Goal: Task Accomplishment & Management: Manage account settings

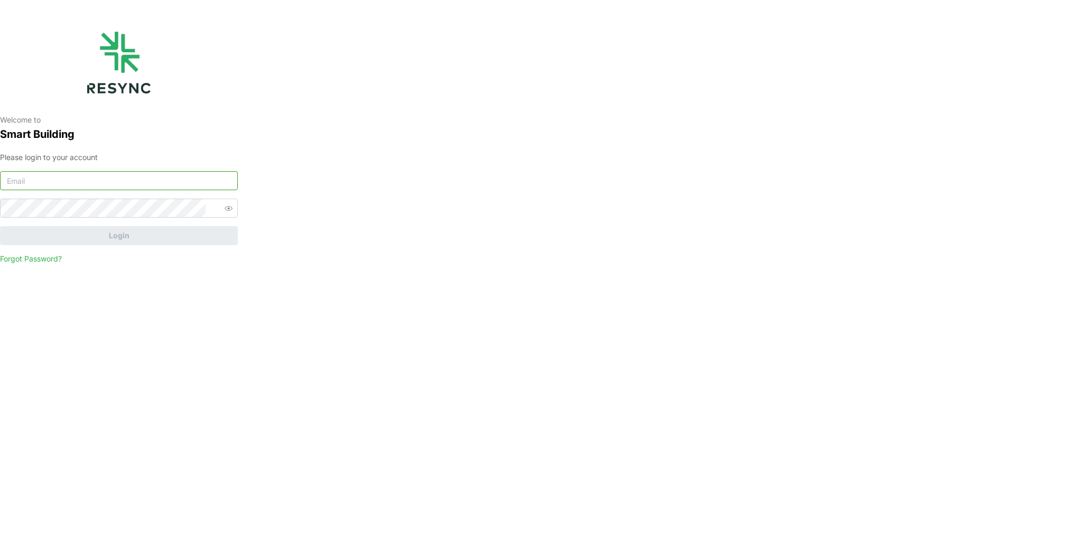
click at [98, 183] on input at bounding box center [119, 180] width 238 height 19
type input "[EMAIL_ADDRESS][DOMAIN_NAME]"
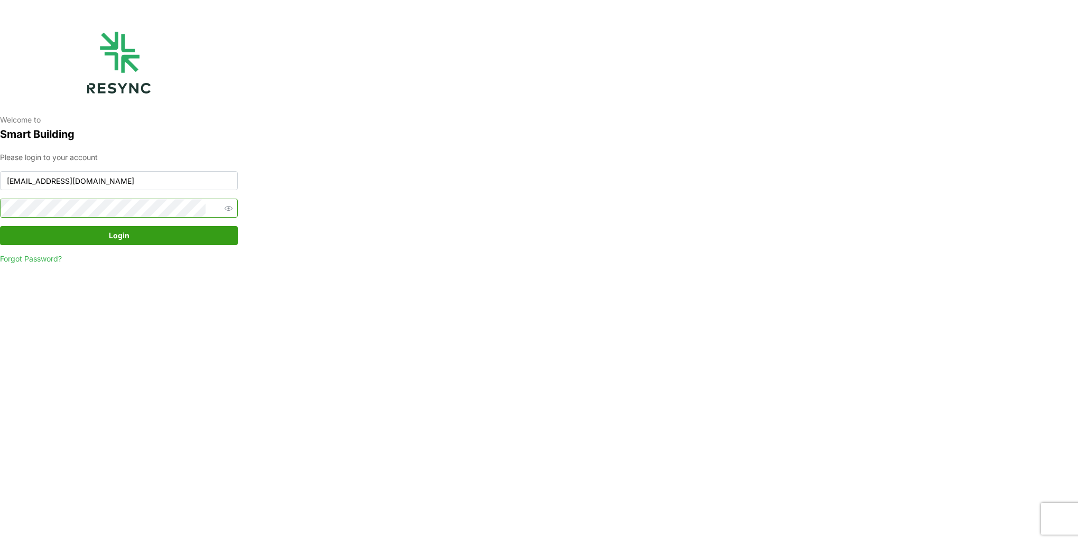
click at [0, 226] on button "Login" at bounding box center [119, 235] width 238 height 19
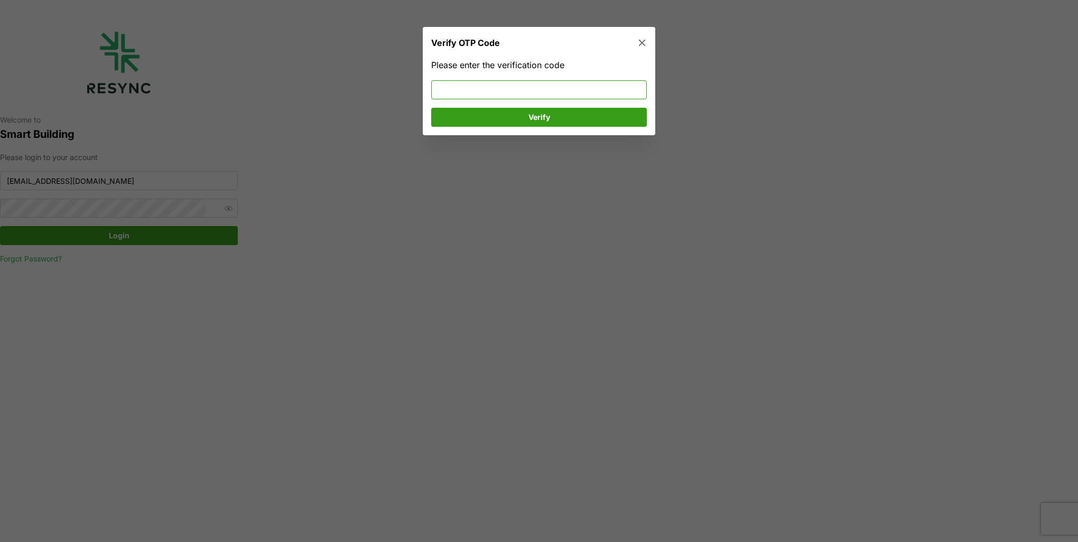
click at [494, 87] on input at bounding box center [539, 89] width 216 height 19
type input "560593"
click at [505, 117] on span "Verify" at bounding box center [539, 117] width 196 height 18
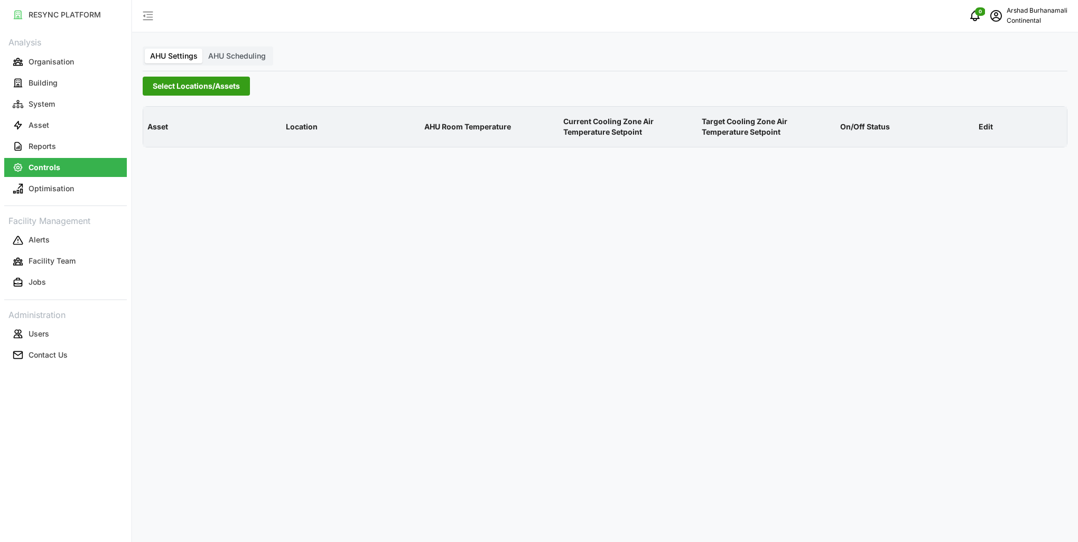
click at [221, 83] on span "Select Locations/Assets" at bounding box center [196, 86] width 87 height 18
click at [156, 135] on icon at bounding box center [156, 133] width 8 height 8
click at [178, 147] on span "Select CA1" at bounding box center [177, 149] width 7 height 7
click at [178, 148] on span "Select CA1" at bounding box center [177, 149] width 7 height 7
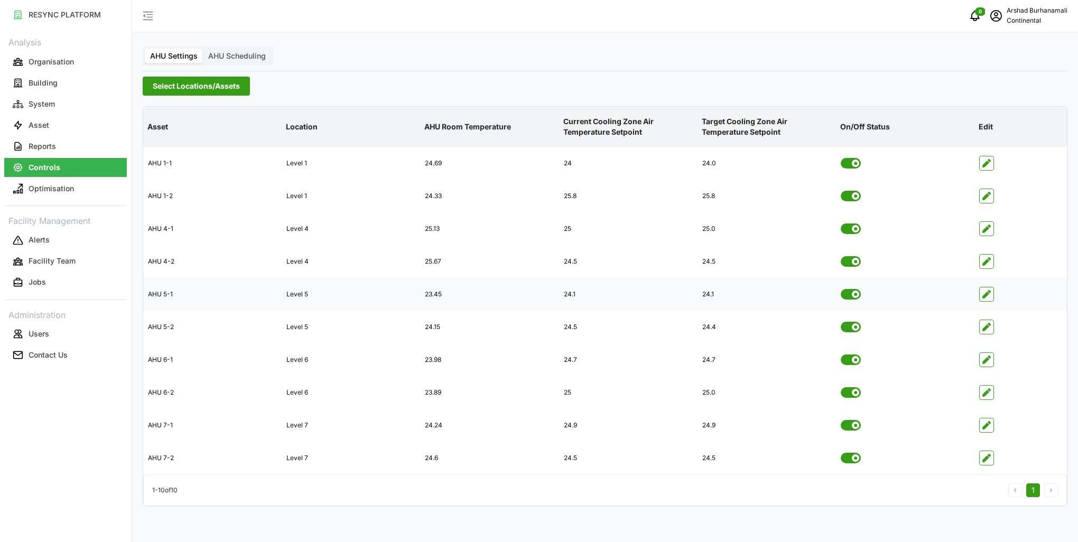
click at [996, 294] on div at bounding box center [1020, 294] width 91 height 32
click at [991, 294] on span "button" at bounding box center [987, 294] width 14 height 14
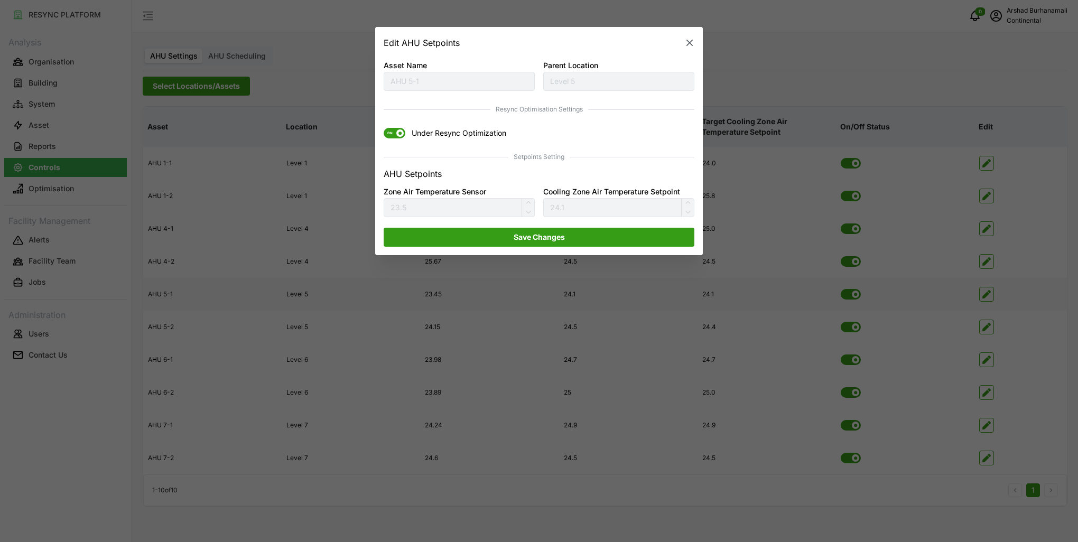
click at [405, 135] on span "Under Resync Optimization" at bounding box center [455, 133] width 101 height 11
click at [384, 128] on input "ON Under Resync Optimization" at bounding box center [384, 128] width 0 height 0
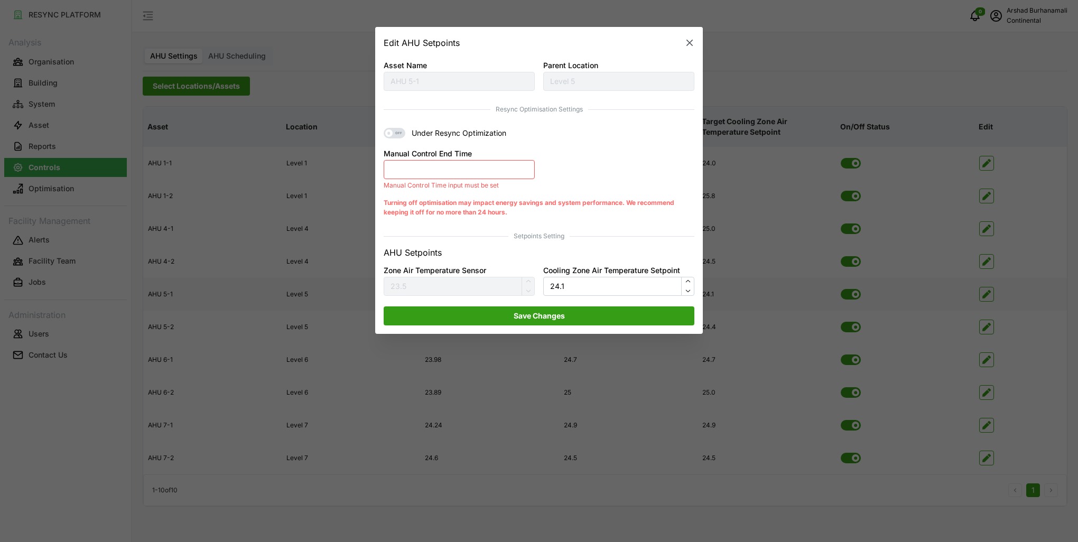
click at [687, 47] on icon "button" at bounding box center [689, 43] width 11 height 11
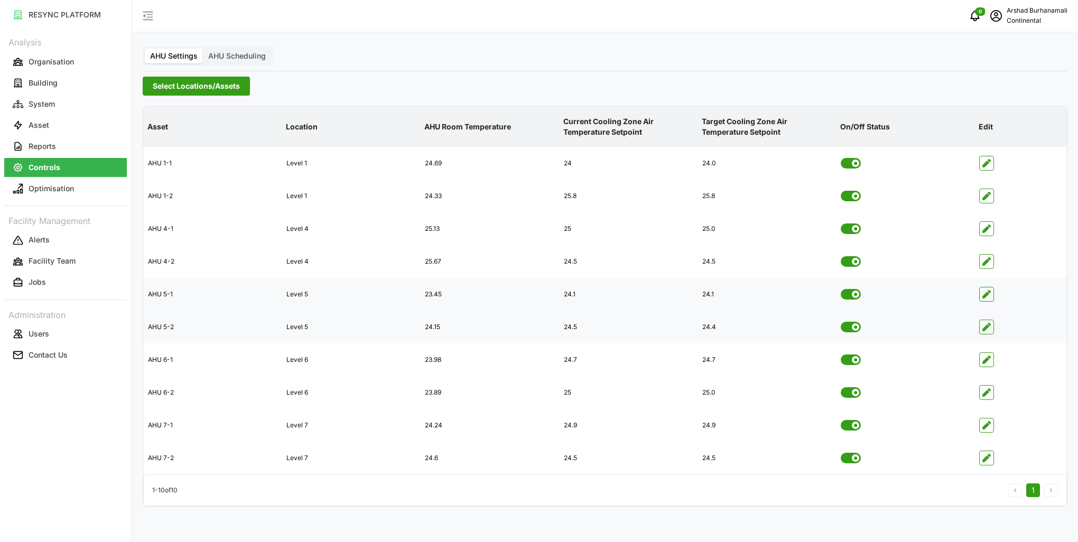
click at [988, 327] on icon "button" at bounding box center [986, 327] width 8 height 8
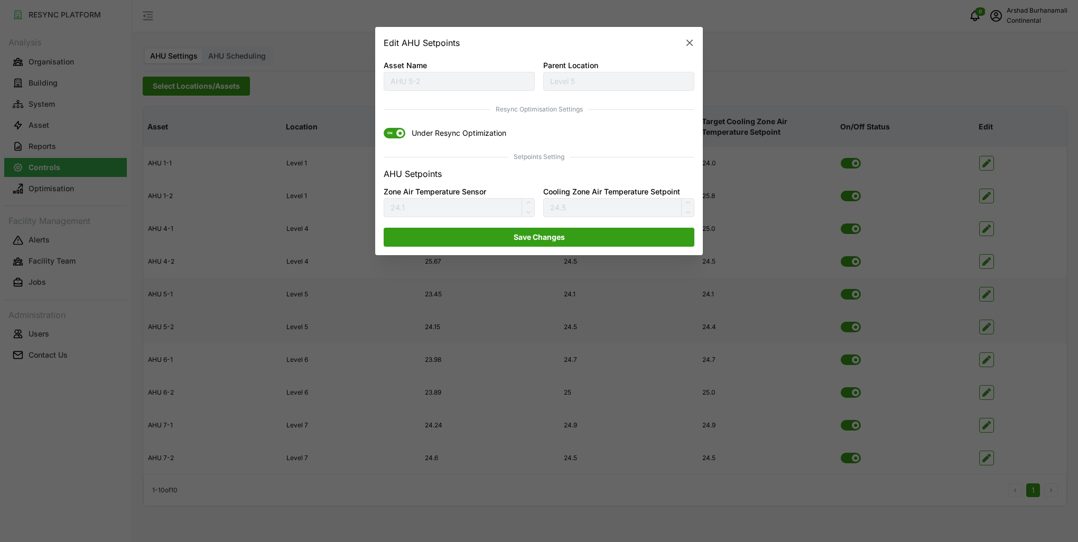
click at [399, 136] on span at bounding box center [399, 133] width 7 height 7
click at [384, 128] on input "ON Under Resync Optimization" at bounding box center [384, 128] width 0 height 0
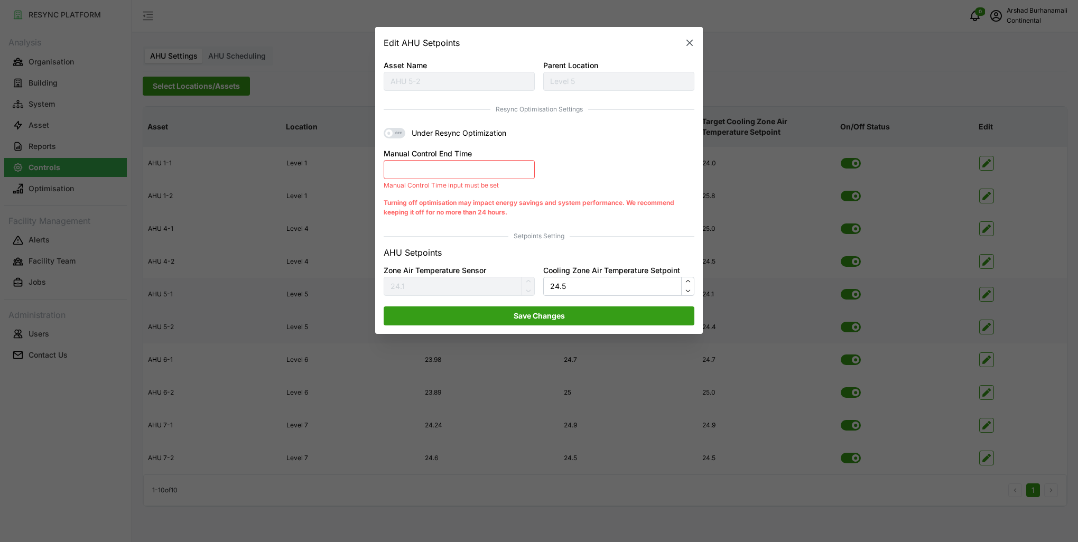
click at [486, 171] on button "Manual Control End Time" at bounding box center [459, 169] width 151 height 19
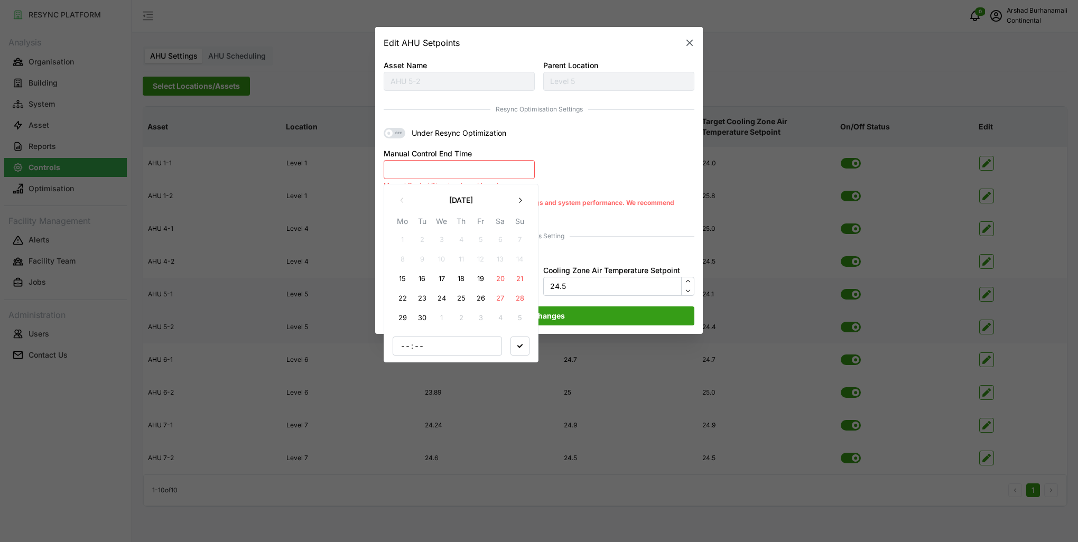
click at [400, 282] on button "15" at bounding box center [402, 279] width 19 height 19
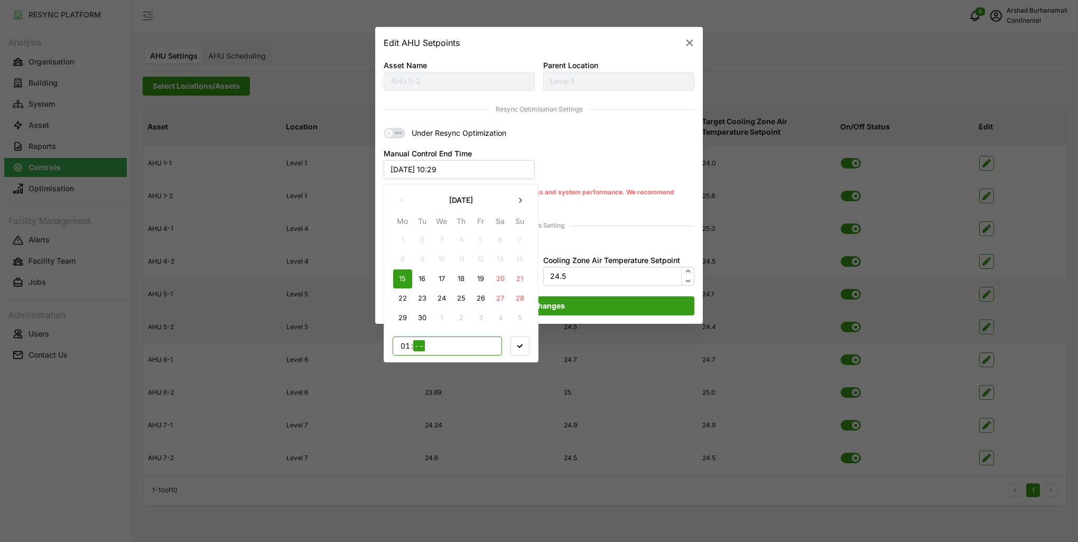
type input "17"
type input "00"
click at [523, 347] on span "button" at bounding box center [520, 346] width 18 height 18
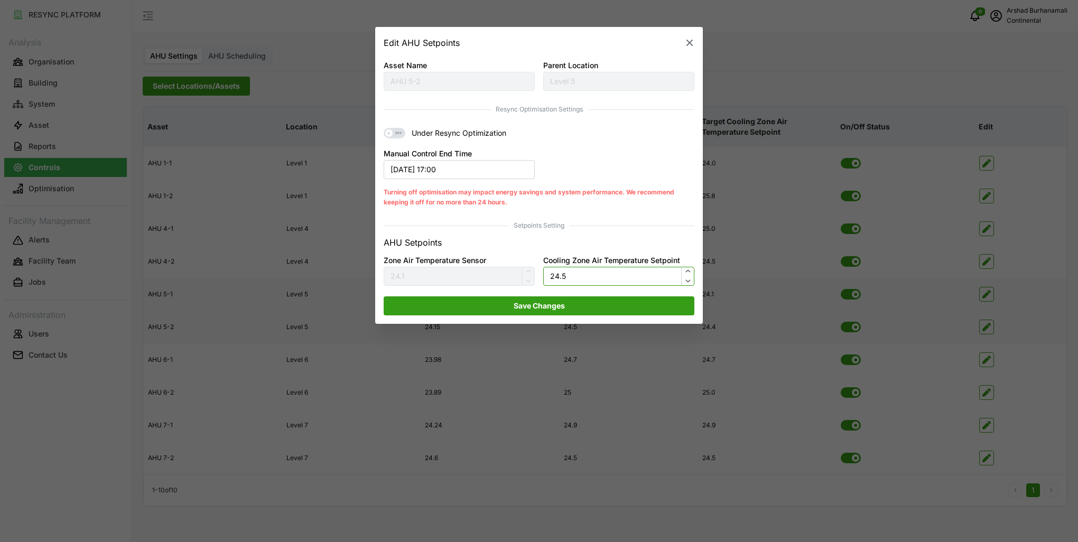
click at [597, 272] on input "24.5" at bounding box center [618, 276] width 151 height 19
type input "24"
click at [573, 301] on span "Save Changes" at bounding box center [539, 306] width 291 height 18
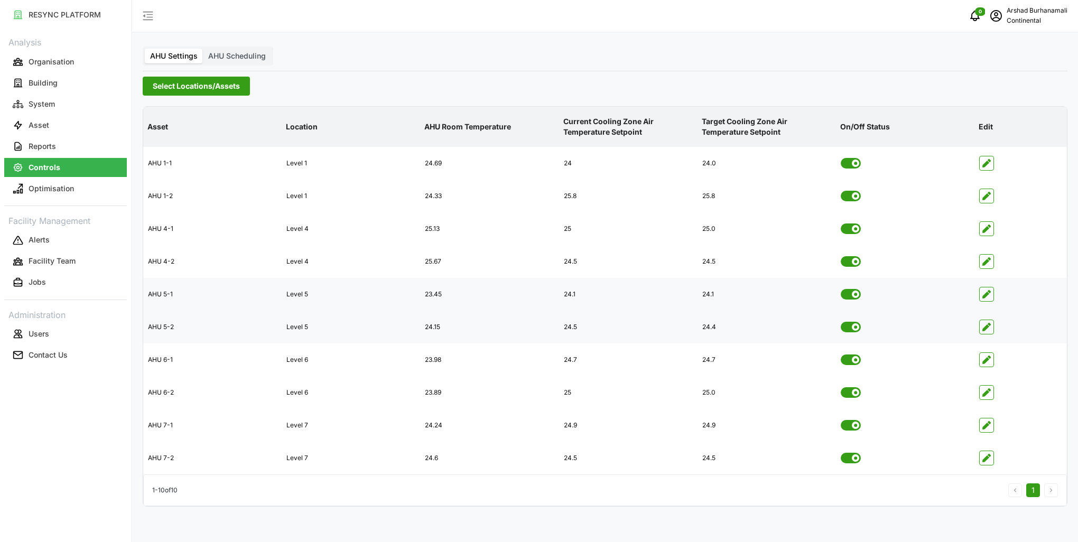
click at [165, 84] on span "Select Locations/Assets" at bounding box center [196, 86] width 87 height 18
click at [180, 166] on span "Select CA3" at bounding box center [177, 164] width 7 height 7
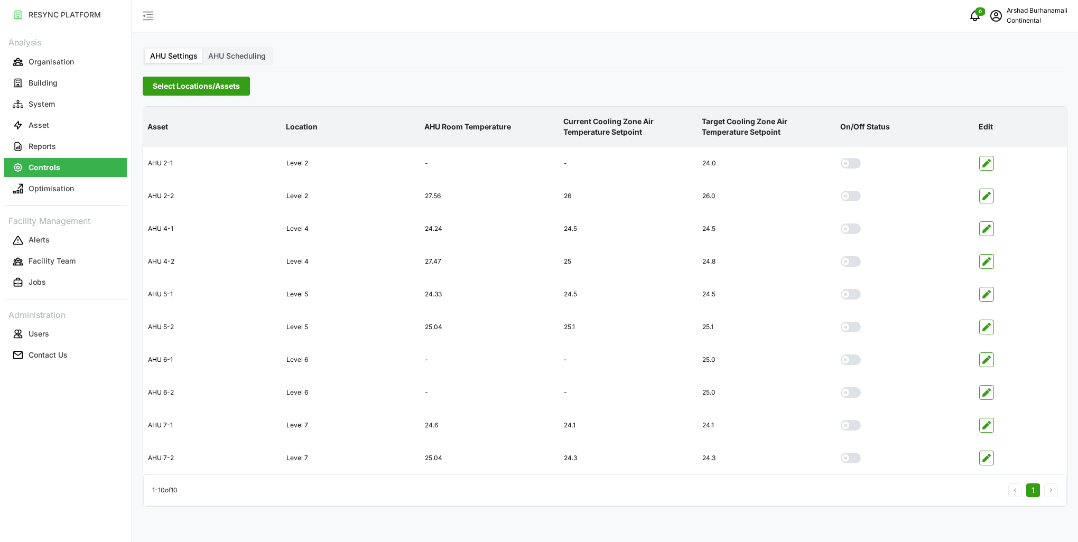
click at [494, 127] on p "AHU Room Temperature" at bounding box center [489, 126] width 134 height 27
